Goal: Book appointment/travel/reservation

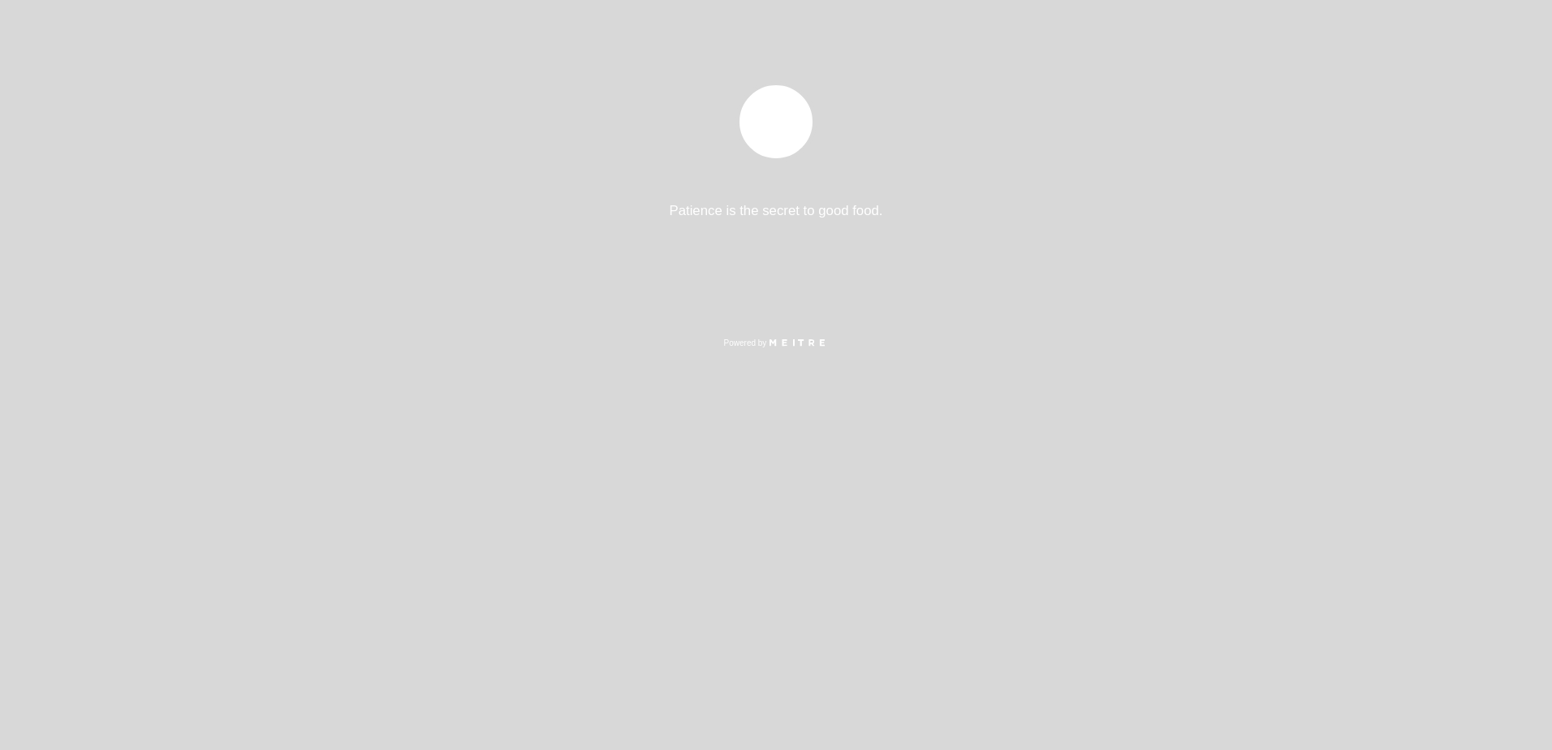
select select "es"
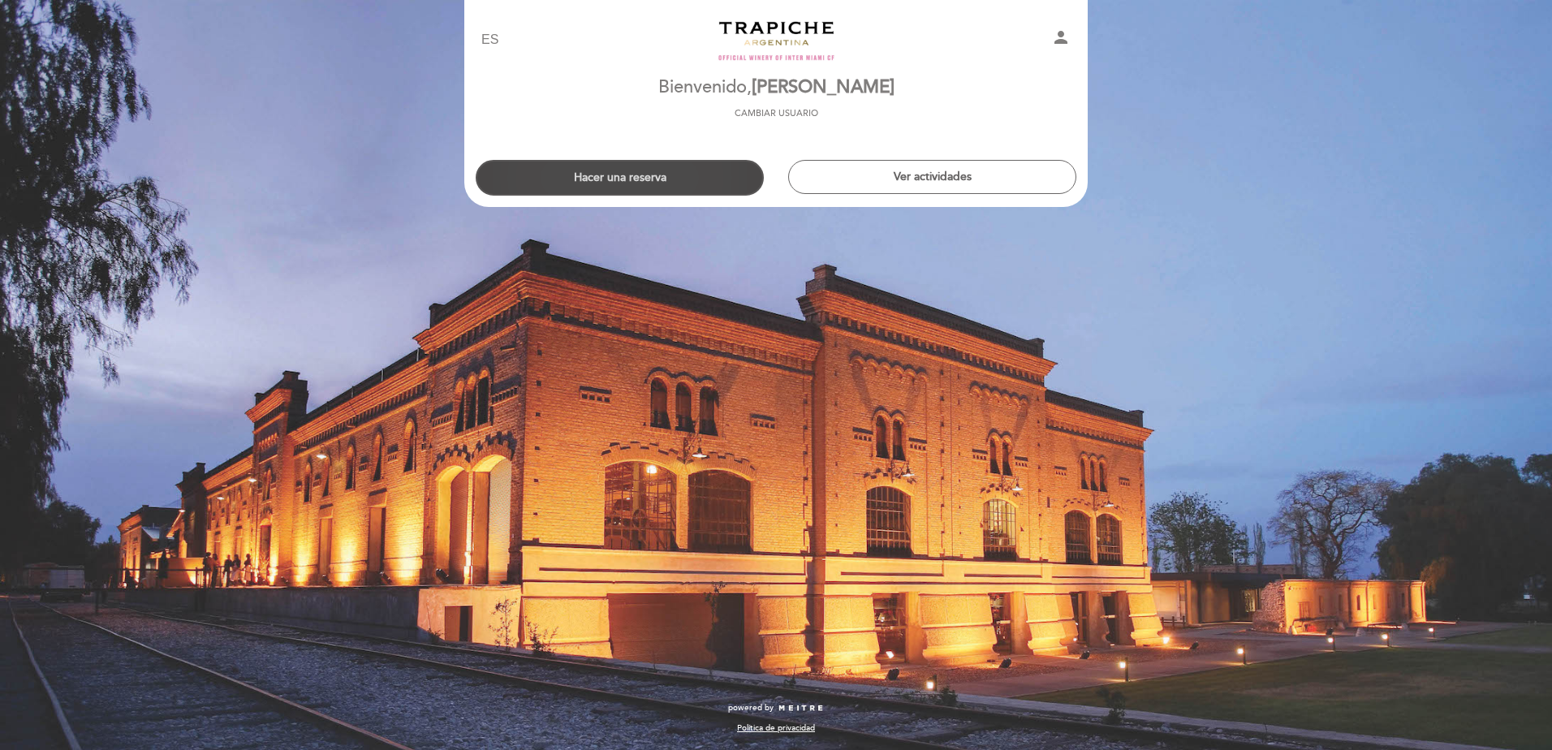
click at [645, 183] on button "Hacer una reserva" at bounding box center [620, 178] width 288 height 36
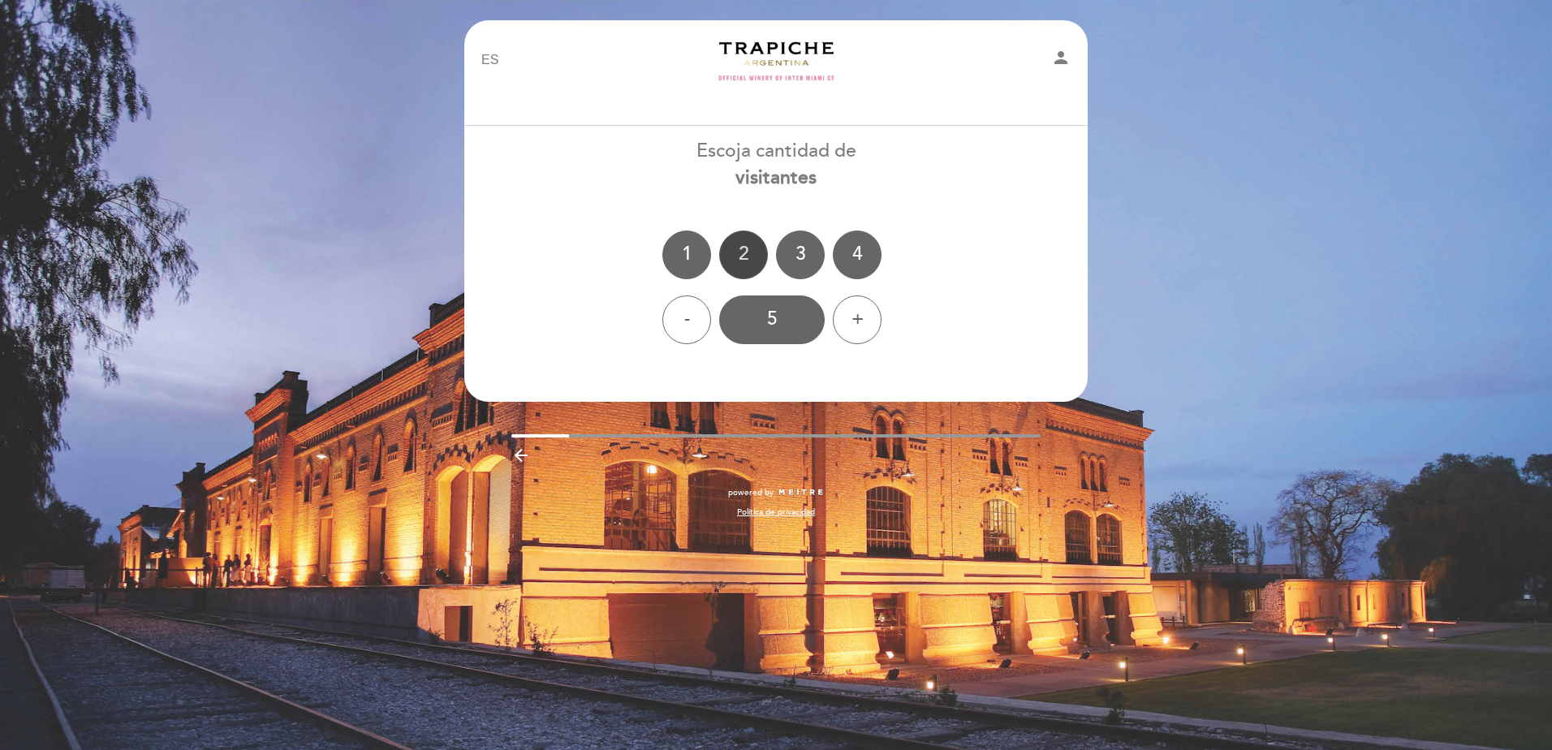
click at [755, 256] on div "2" at bounding box center [743, 254] width 49 height 49
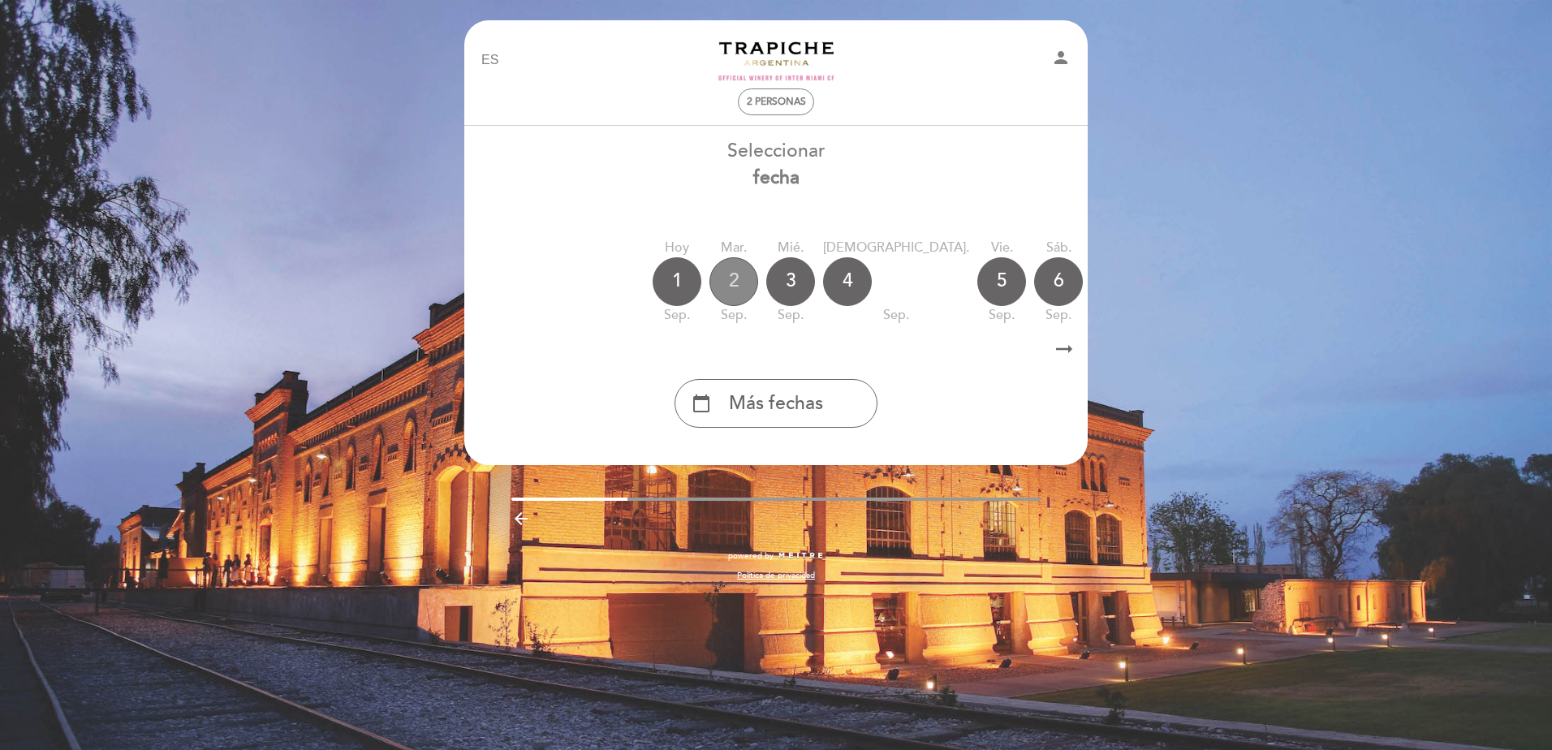
click at [737, 288] on div "2" at bounding box center [733, 281] width 49 height 49
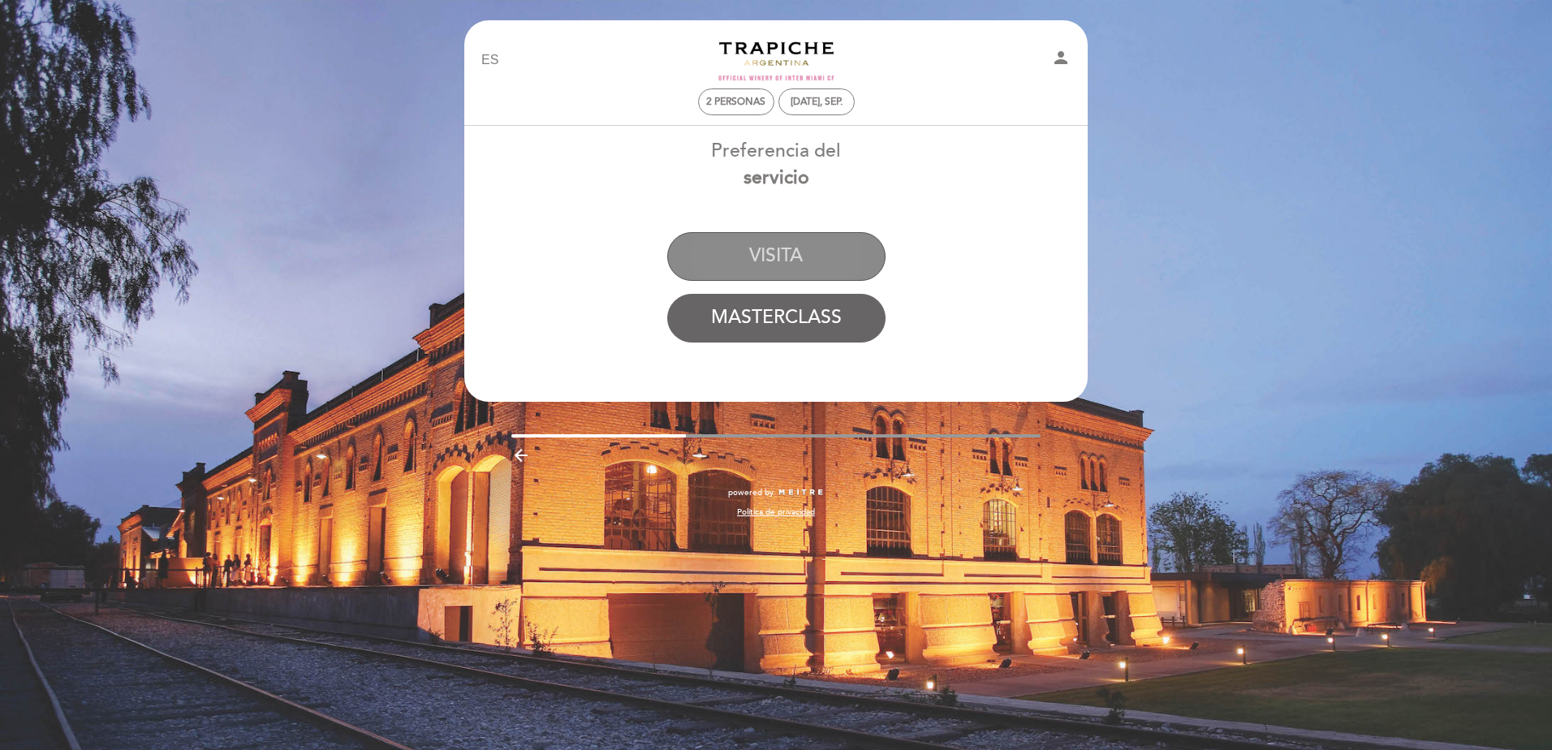
click at [763, 246] on button "VISITA" at bounding box center [776, 256] width 218 height 49
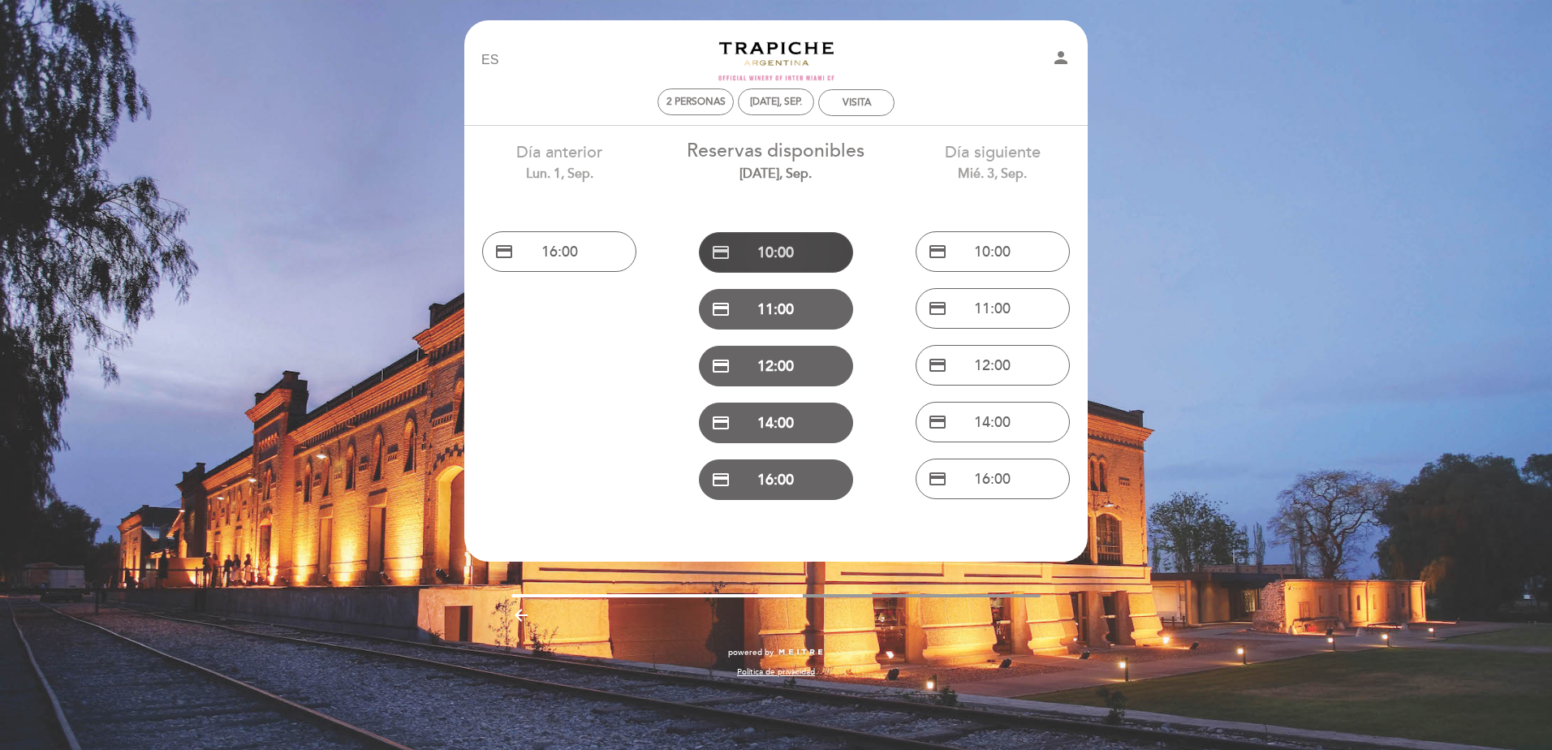
click at [772, 253] on button "credit_card 10:00" at bounding box center [776, 252] width 154 height 41
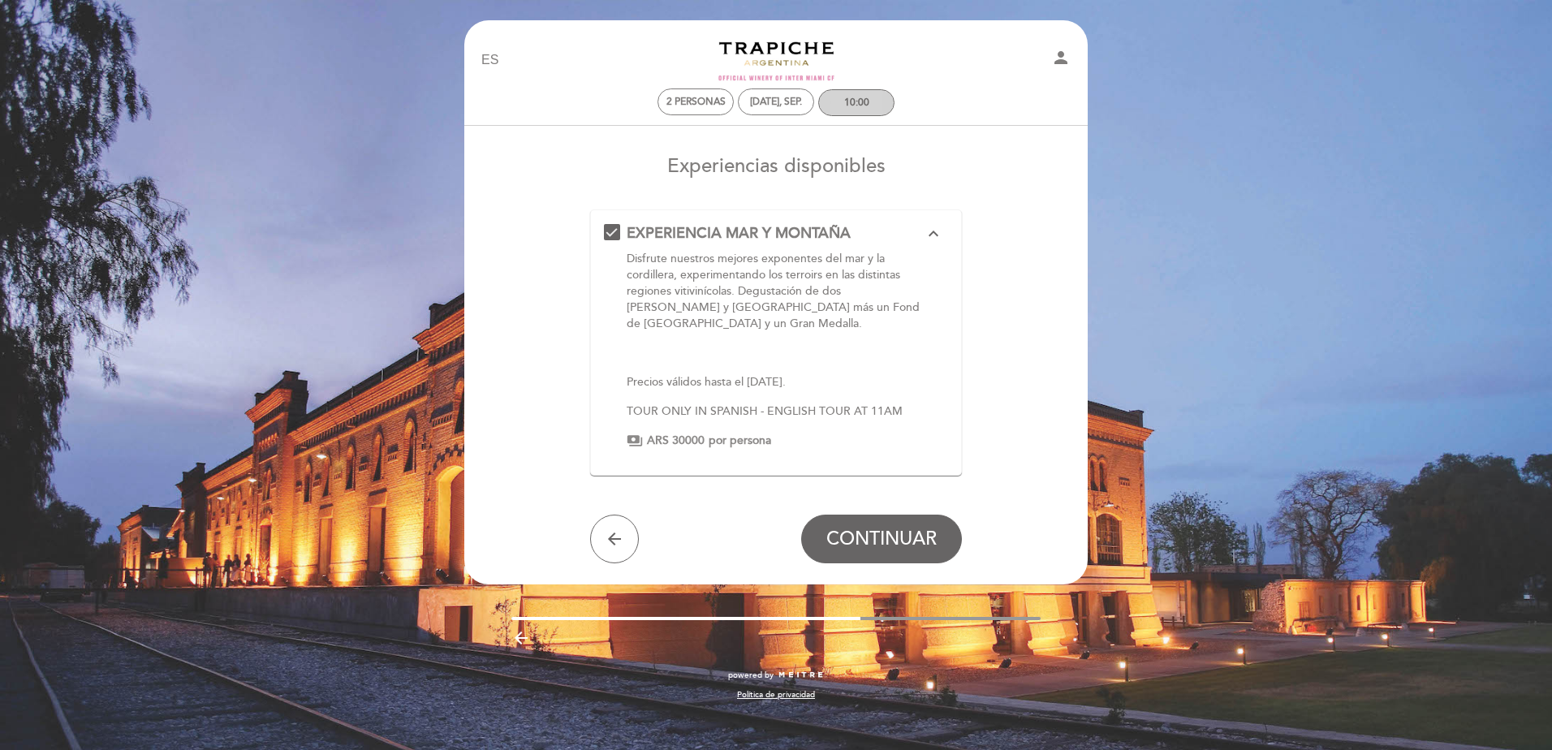
click at [848, 105] on div "10:00" at bounding box center [856, 103] width 25 height 12
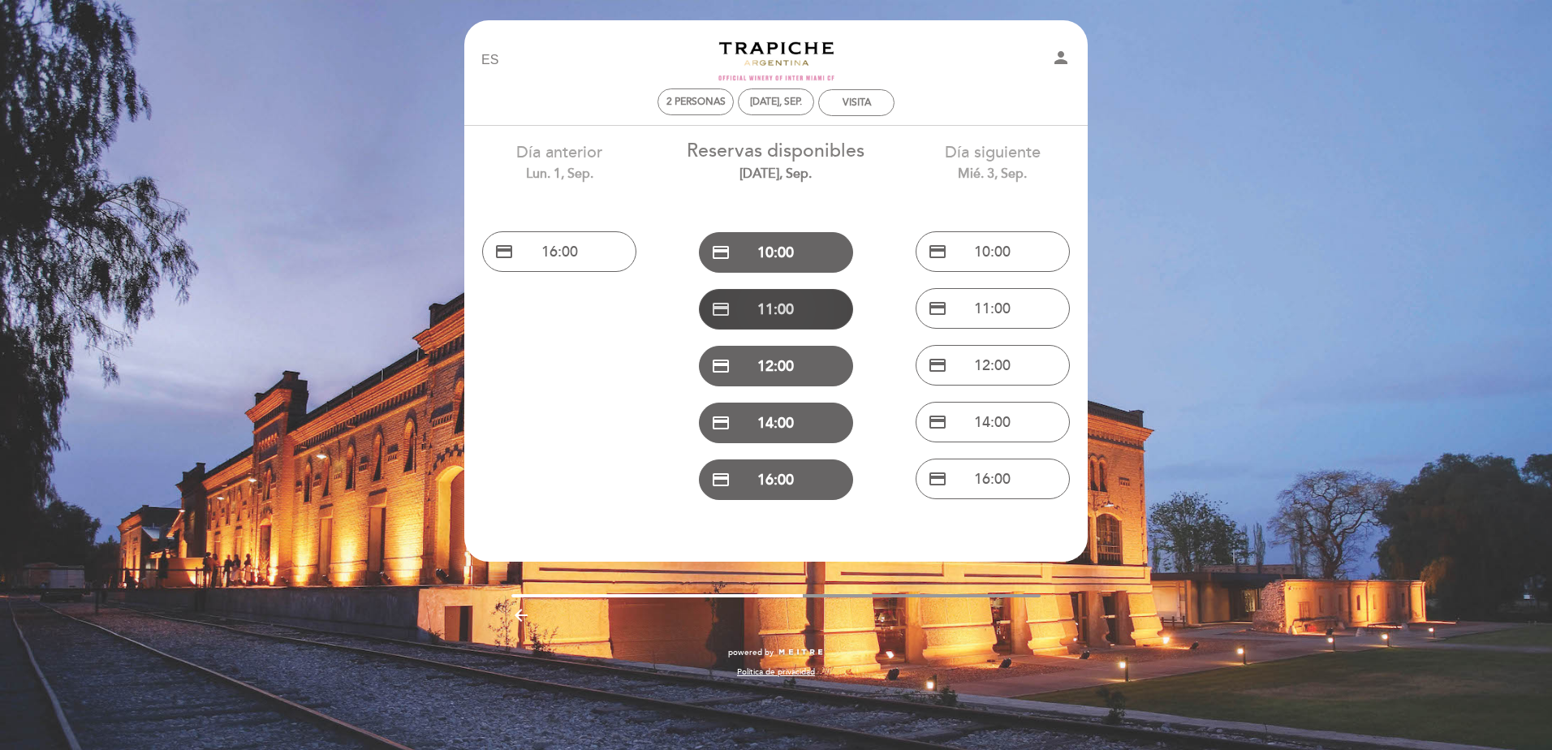
click at [806, 297] on button "credit_card 11:00" at bounding box center [776, 309] width 154 height 41
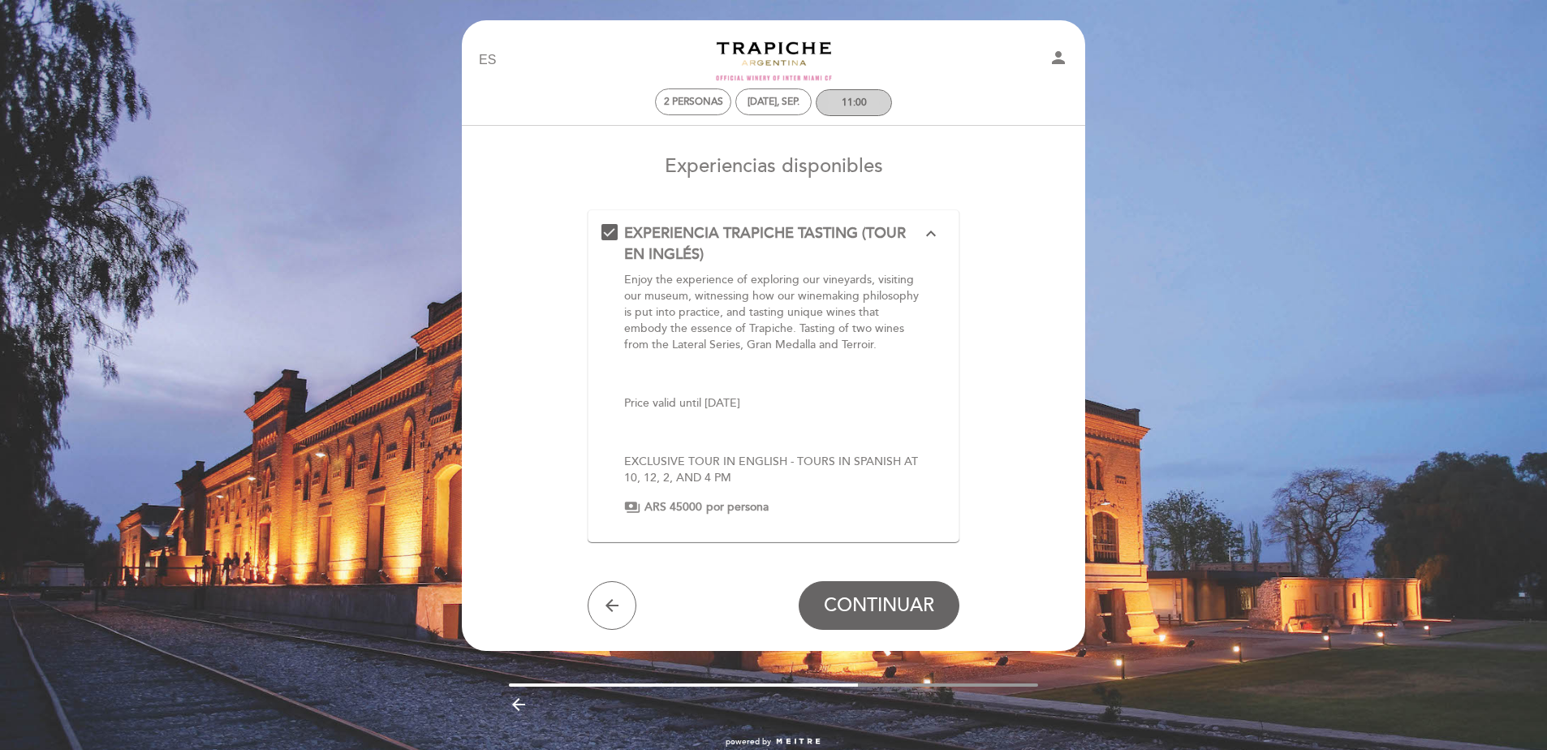
click at [860, 107] on div "11:00" at bounding box center [854, 103] width 25 height 12
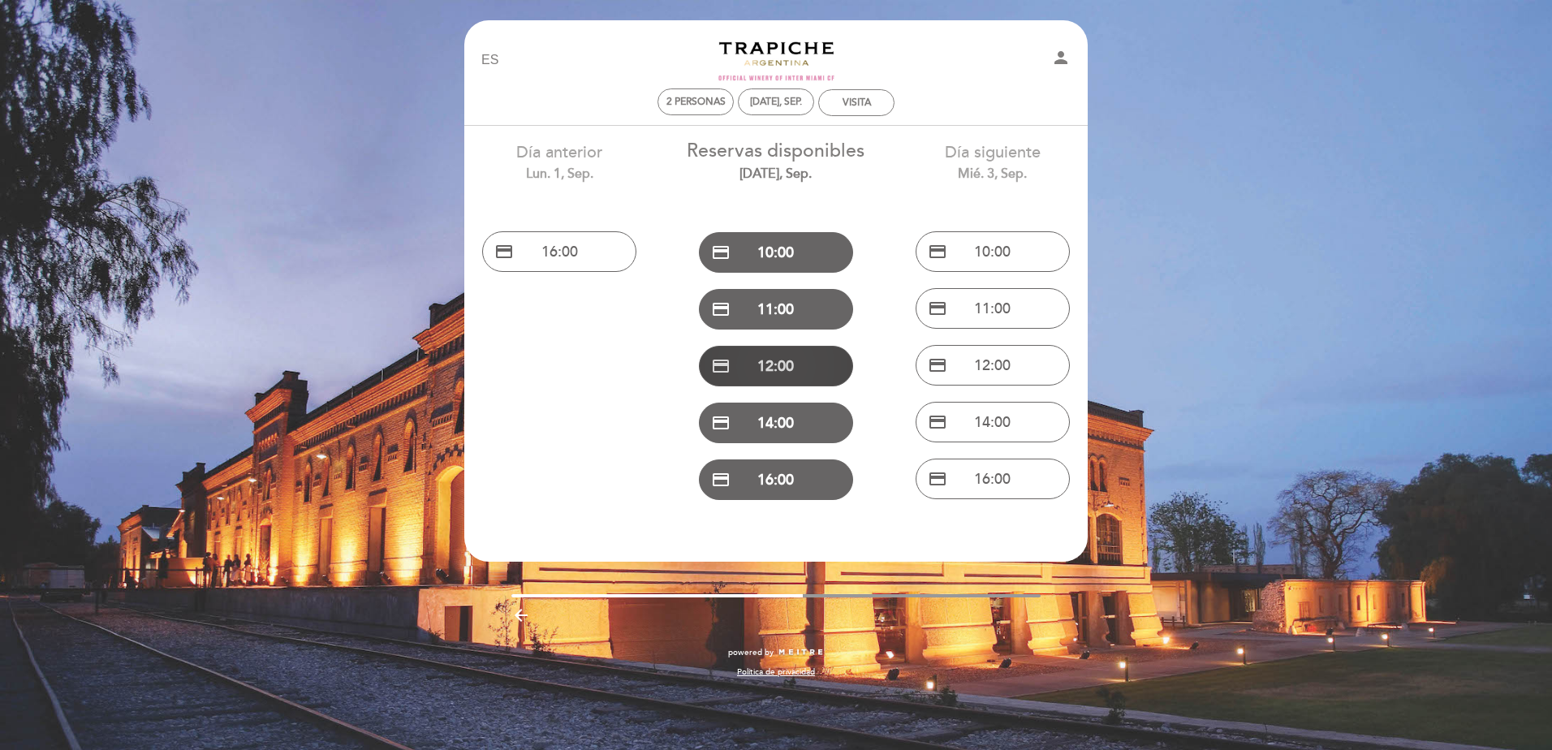
click at [797, 381] on button "credit_card 12:00" at bounding box center [776, 366] width 154 height 41
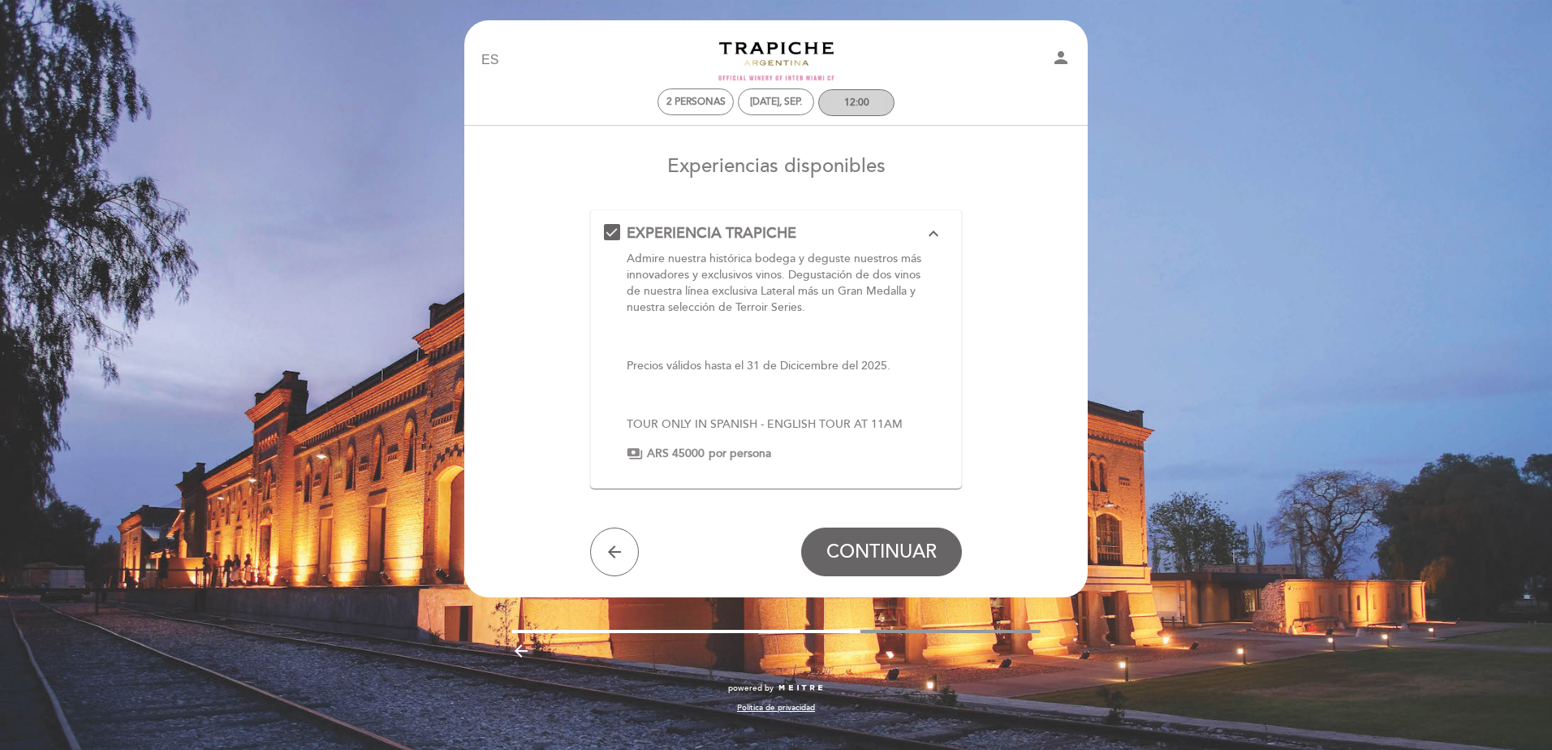
click at [867, 103] on div "12:00" at bounding box center [856, 103] width 25 height 12
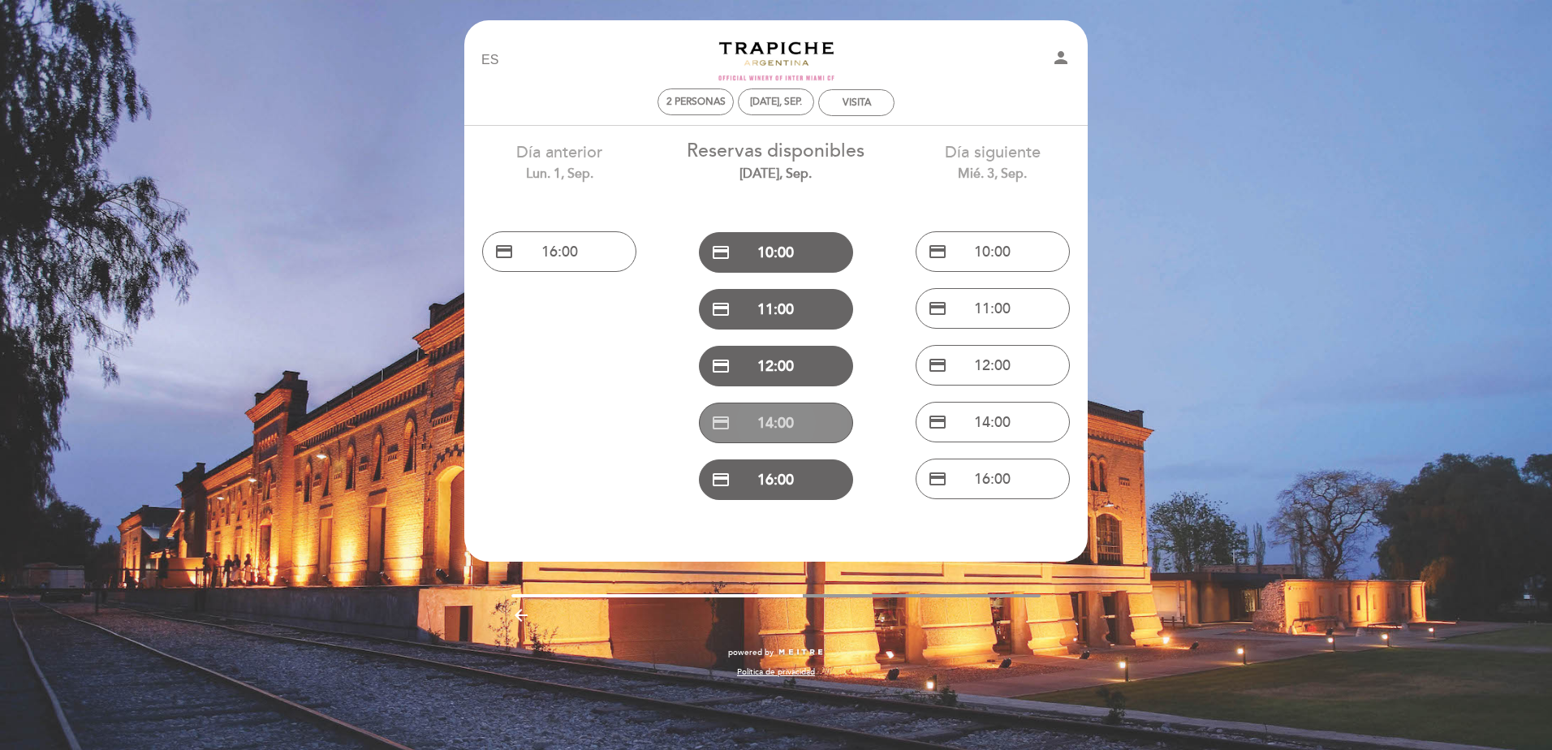
click at [805, 433] on button "credit_card 14:00" at bounding box center [776, 423] width 154 height 41
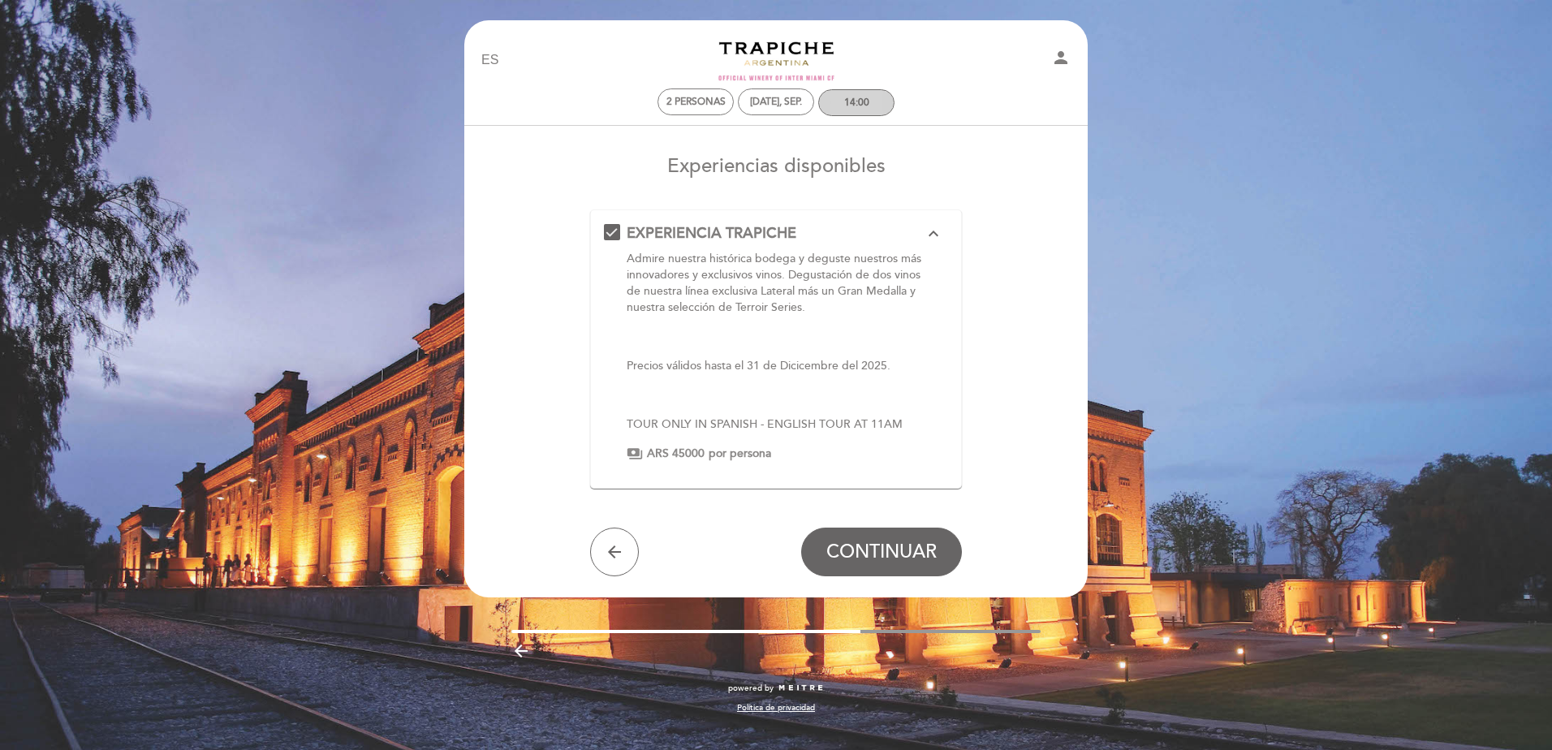
click at [863, 105] on div "14:00" at bounding box center [856, 103] width 25 height 12
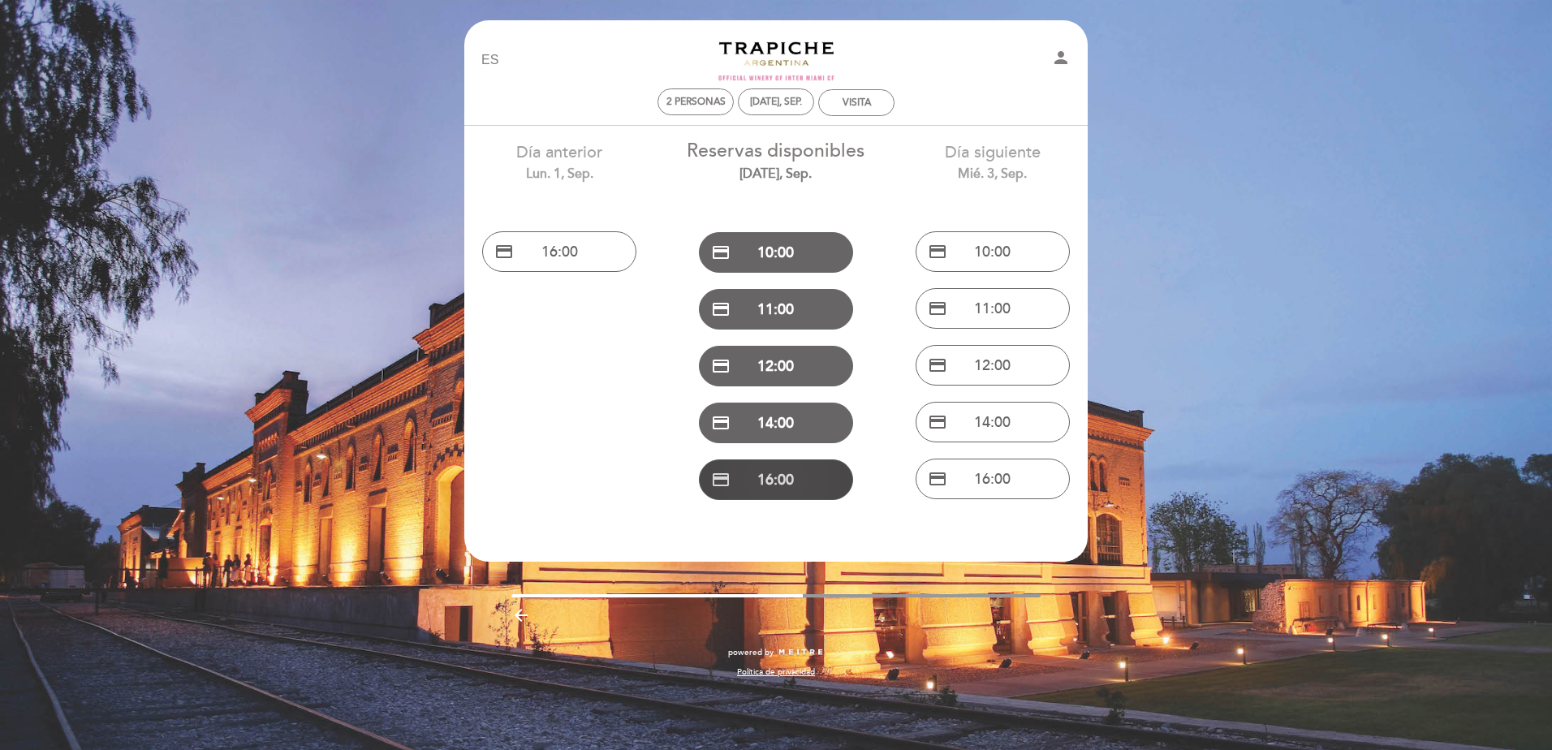
click at [782, 489] on button "credit_card 16:00" at bounding box center [776, 479] width 154 height 41
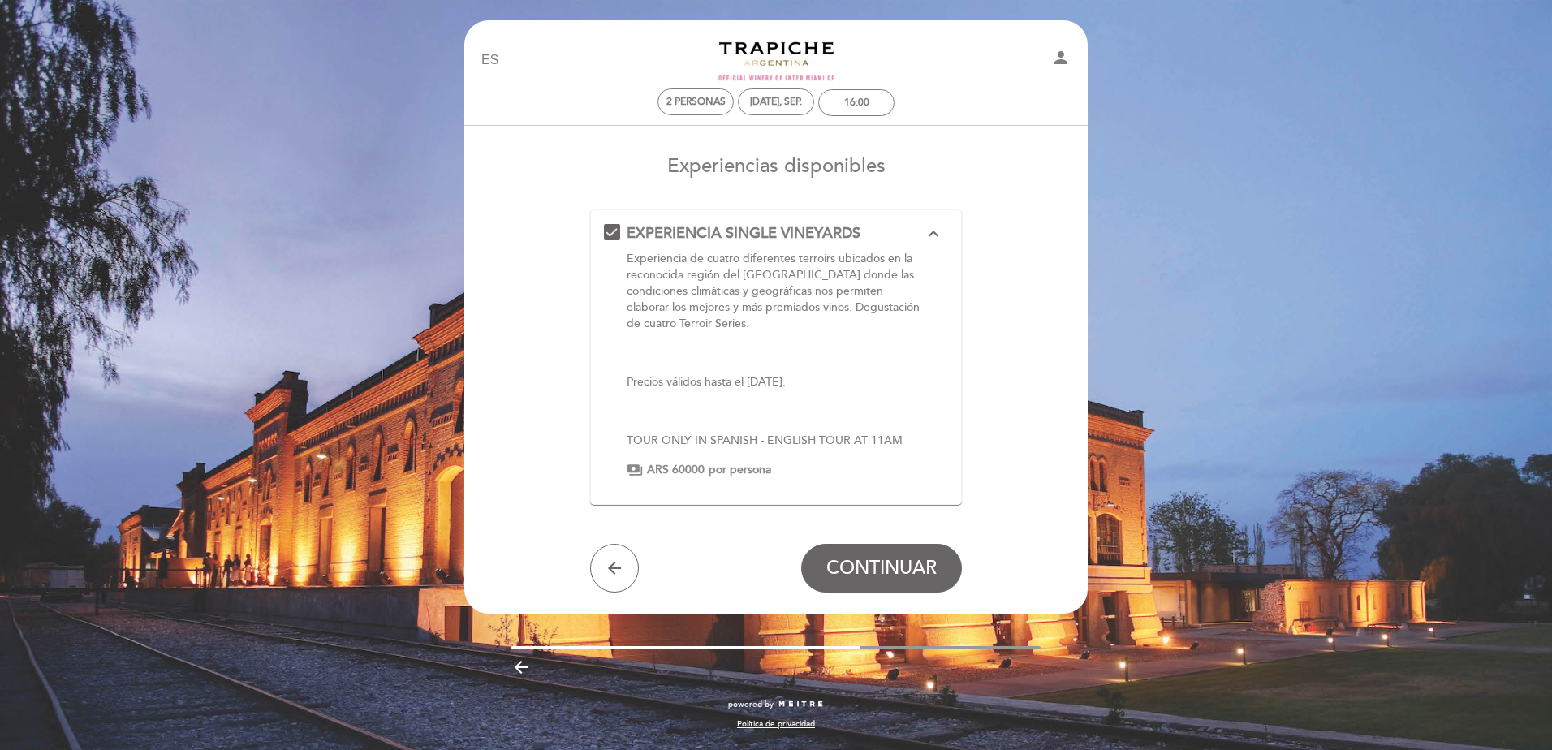
drag, startPoint x: 620, startPoint y: 573, endPoint x: 631, endPoint y: 563, distance: 14.4
click at [620, 573] on icon "arrow_back" at bounding box center [614, 567] width 19 height 19
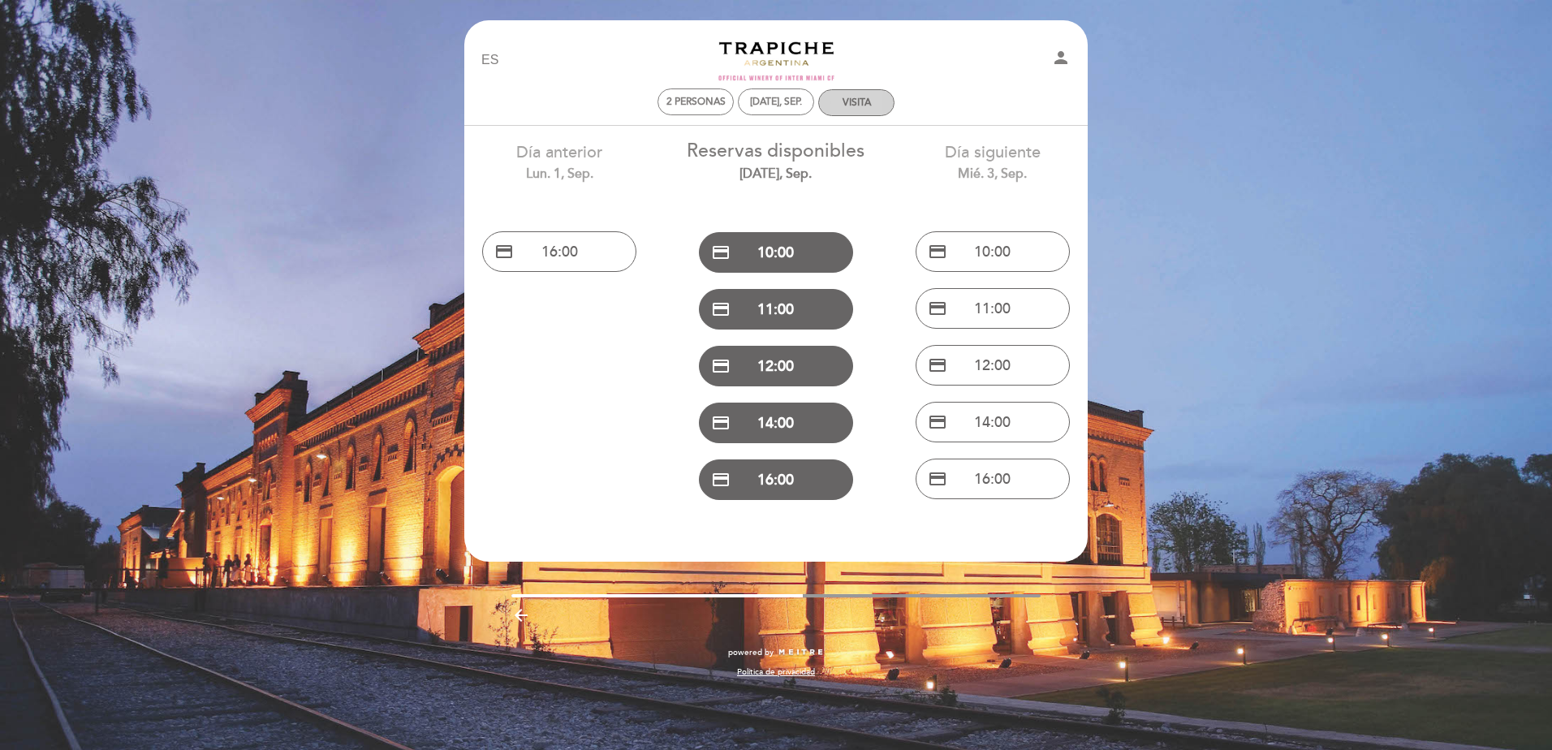
click at [867, 96] on div "VISITA" at bounding box center [856, 102] width 75 height 25
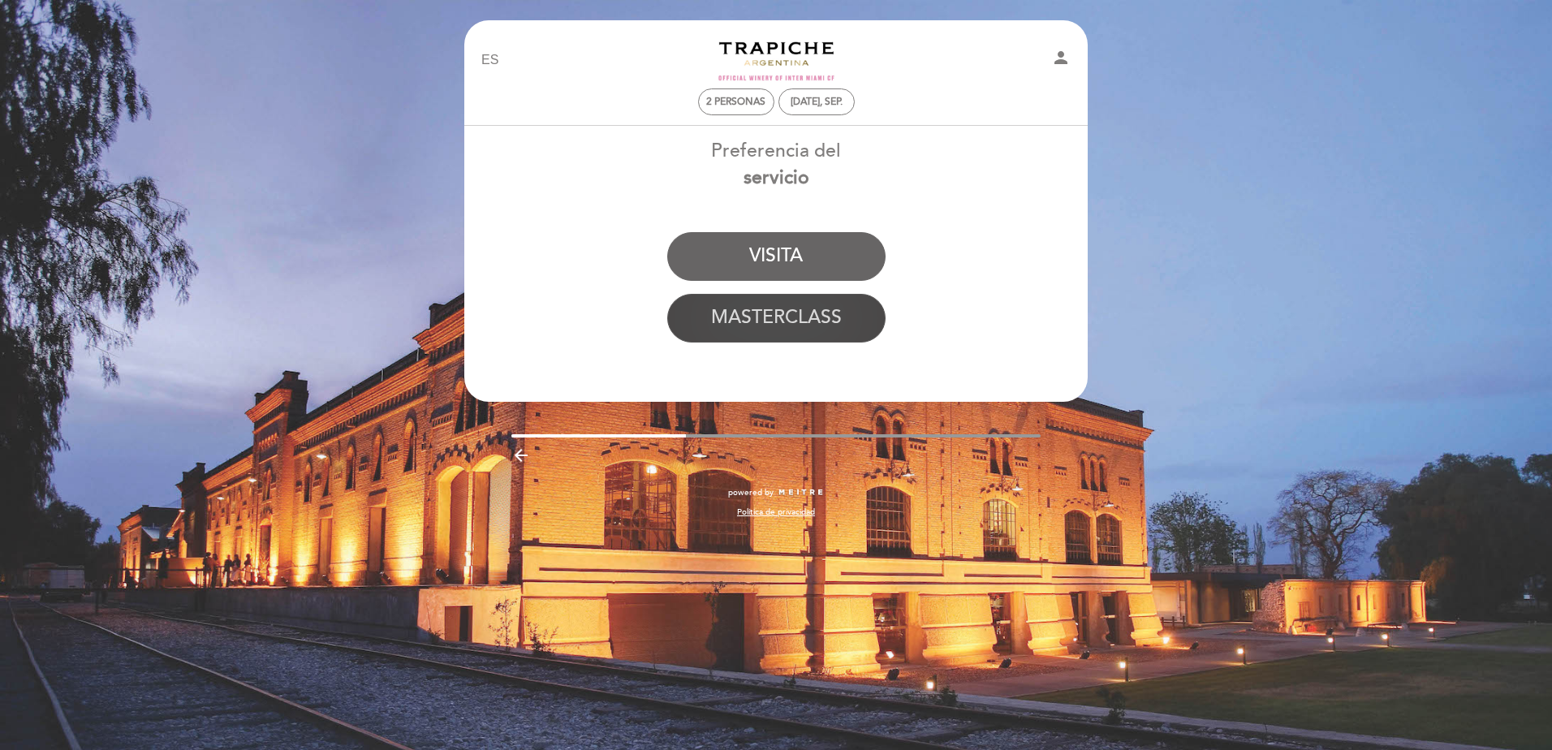
click at [795, 342] on button "MASTERCLASS" at bounding box center [776, 318] width 218 height 49
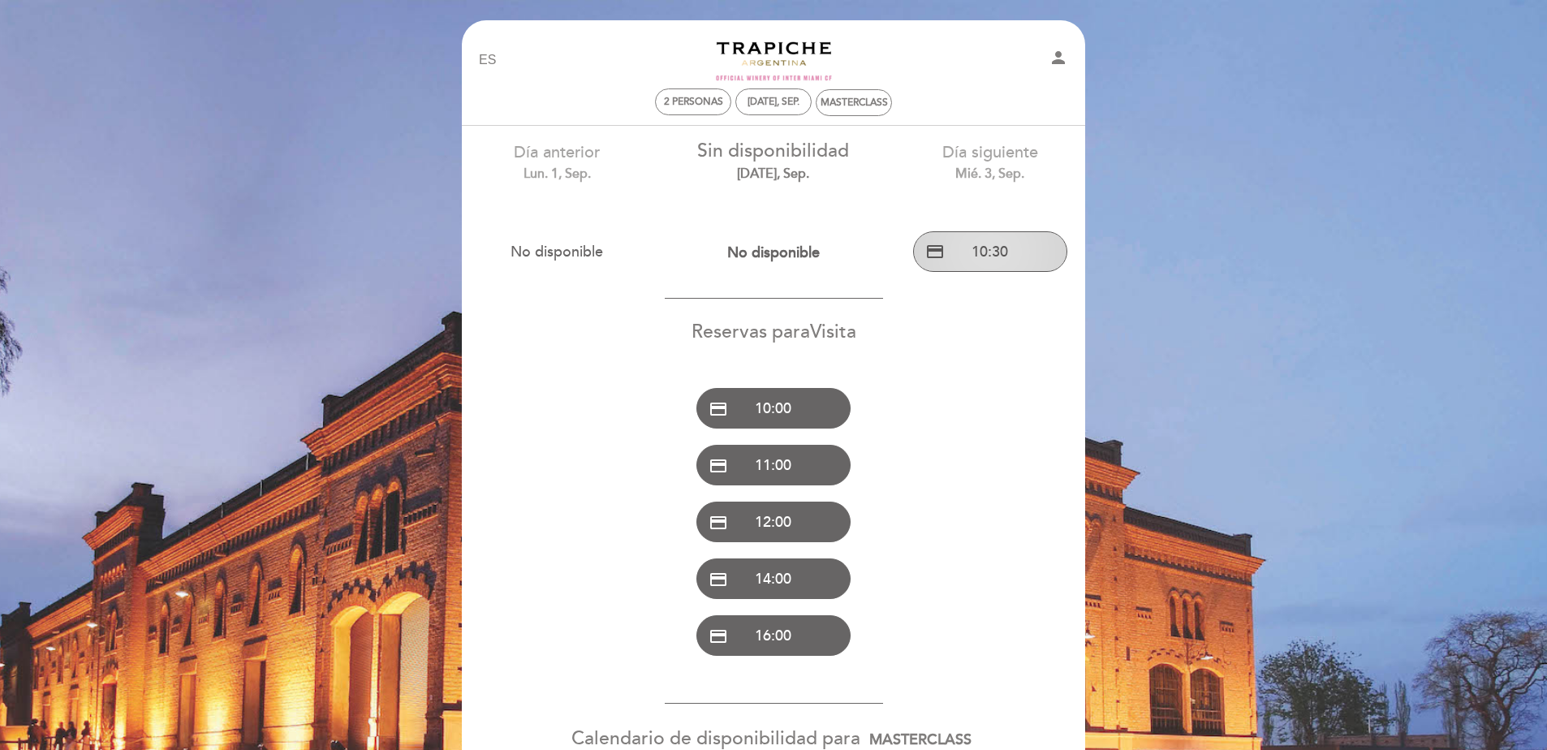
click at [970, 264] on button "credit_card 10:30" at bounding box center [990, 251] width 154 height 41
